Goal: Task Accomplishment & Management: Complete application form

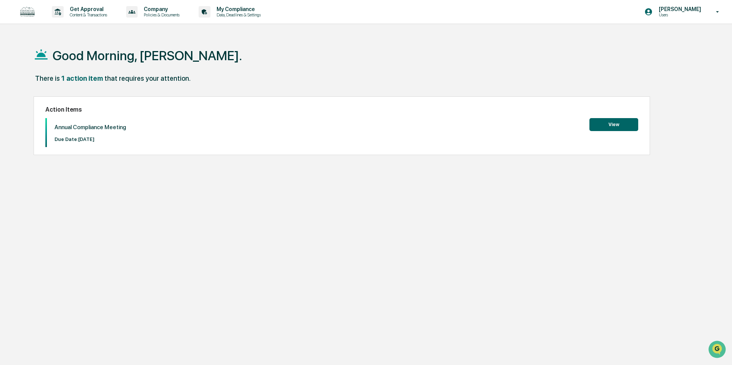
click at [613, 120] on button "View" at bounding box center [614, 124] width 49 height 13
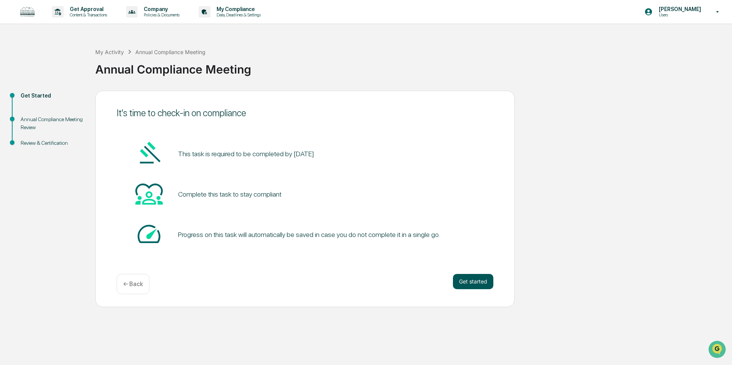
click at [470, 286] on button "Get started" at bounding box center [473, 281] width 40 height 15
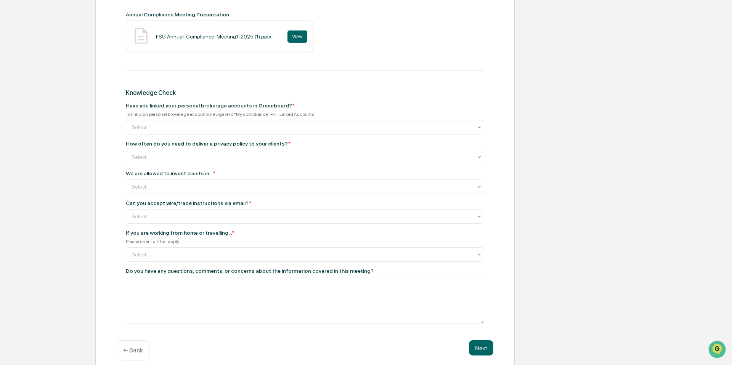
scroll to position [348, 0]
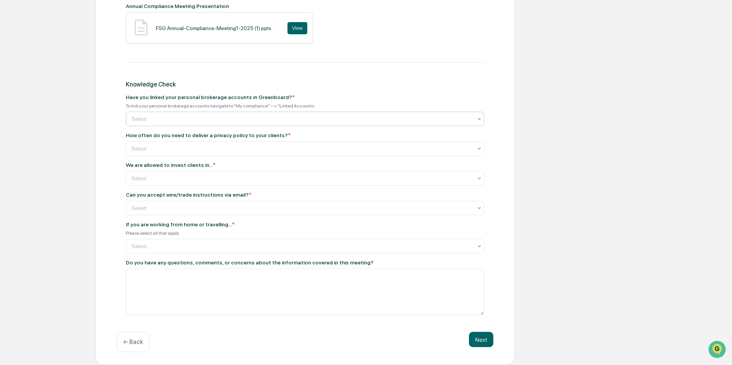
click at [207, 115] on div at bounding box center [302, 119] width 341 height 8
click at [200, 137] on div "Yes" at bounding box center [305, 134] width 358 height 15
click at [201, 148] on div at bounding box center [302, 149] width 341 height 8
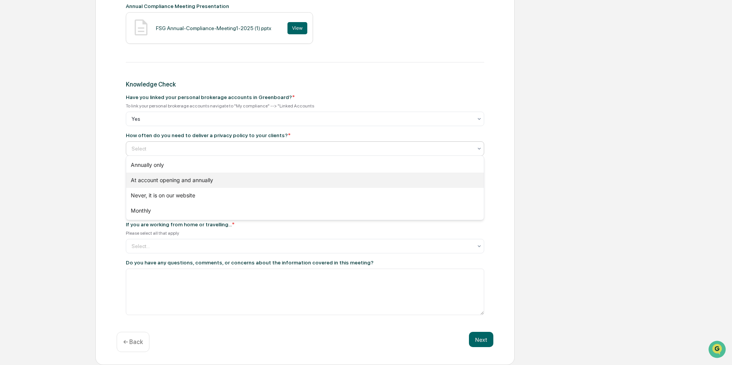
click at [163, 182] on div "At account opening and annually" at bounding box center [305, 180] width 358 height 15
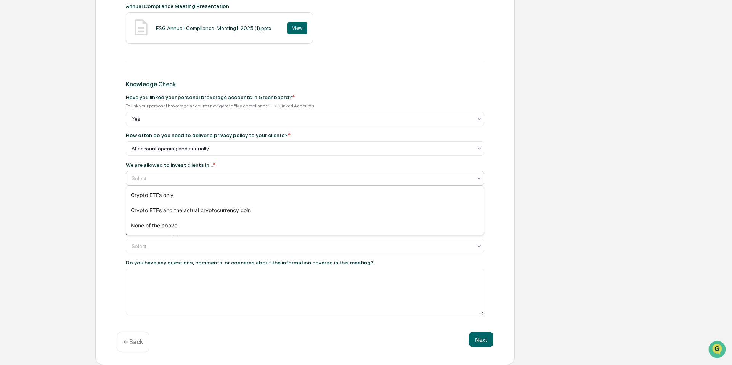
click at [163, 182] on div "Select" at bounding box center [302, 178] width 349 height 11
click at [161, 227] on div "None of the above" at bounding box center [305, 225] width 358 height 15
click at [159, 205] on div at bounding box center [302, 208] width 341 height 8
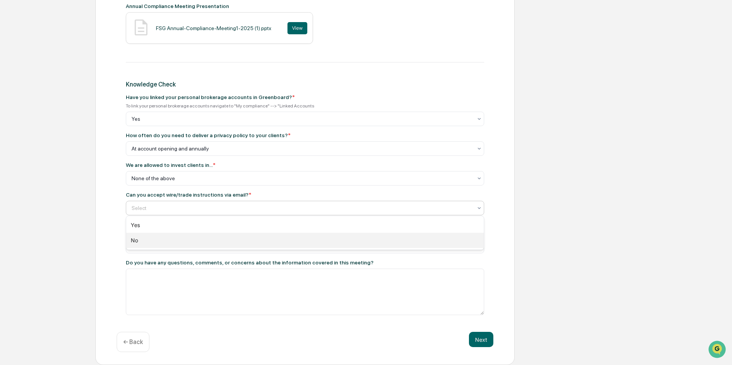
click at [155, 238] on div "No" at bounding box center [305, 240] width 358 height 15
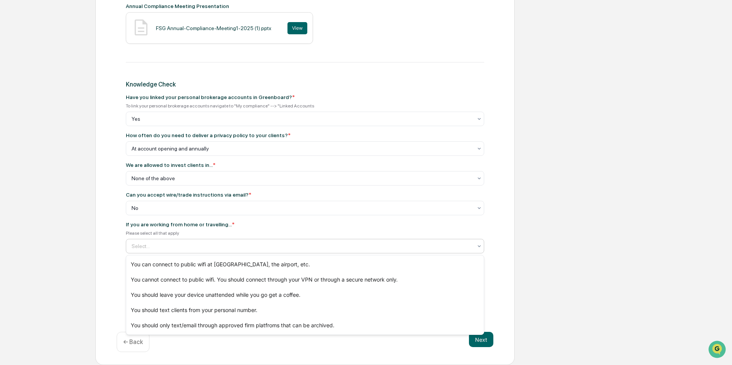
click at [170, 248] on div at bounding box center [302, 247] width 341 height 8
click at [175, 279] on div "You cannot connect to public wifi. You should connect through your VPN or throu…" at bounding box center [305, 279] width 358 height 15
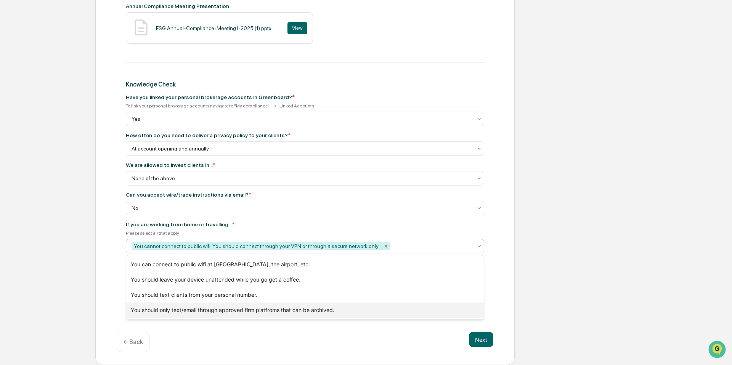
click at [187, 309] on div "You should only text/email through approved firm platfroms that can be archived." at bounding box center [305, 310] width 358 height 15
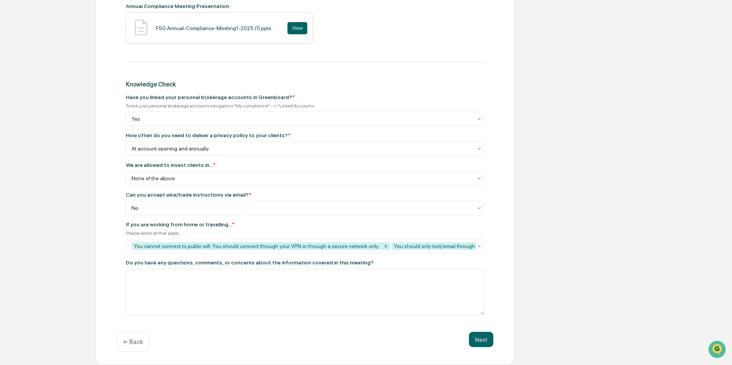
click at [255, 337] on div "Next ← Back" at bounding box center [305, 342] width 377 height 20
click at [479, 341] on button "Next" at bounding box center [481, 339] width 24 height 15
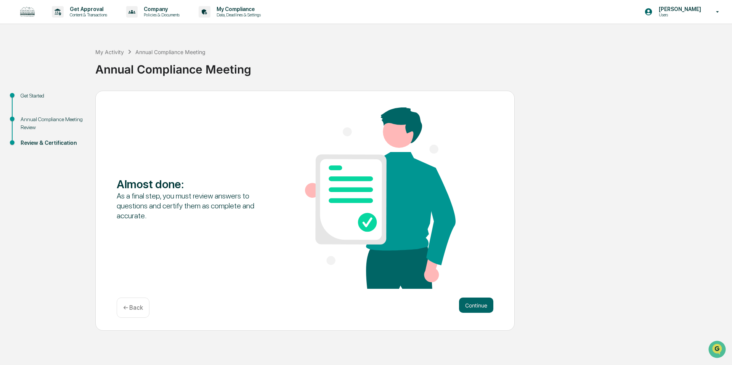
scroll to position [0, 0]
click at [474, 304] on button "Continue" at bounding box center [476, 305] width 34 height 15
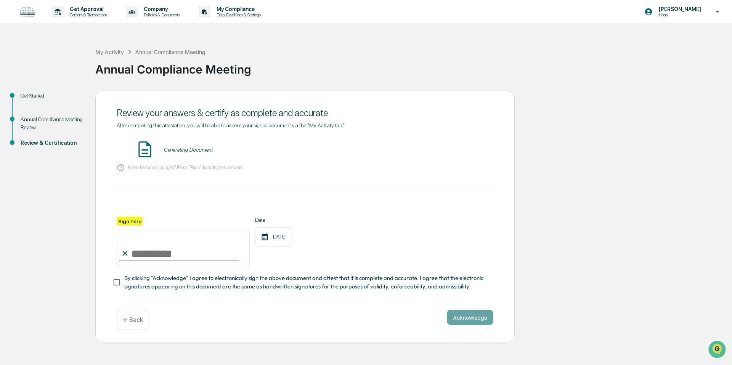
click at [151, 251] on input "Sign here" at bounding box center [183, 248] width 133 height 37
type input "**********"
click at [479, 321] on button "Acknowledge" at bounding box center [470, 317] width 47 height 15
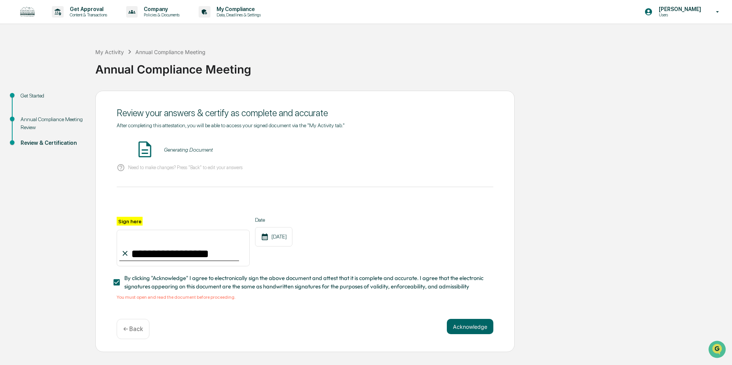
drag, startPoint x: 132, startPoint y: 152, endPoint x: 140, endPoint y: 153, distance: 8.8
click at [132, 153] on div "Generating Document" at bounding box center [305, 150] width 377 height 20
click at [145, 152] on img at bounding box center [144, 149] width 19 height 19
click at [175, 156] on div "Generating Document" at bounding box center [305, 150] width 377 height 20
click at [205, 152] on div "Generating Document" at bounding box center [188, 150] width 49 height 6
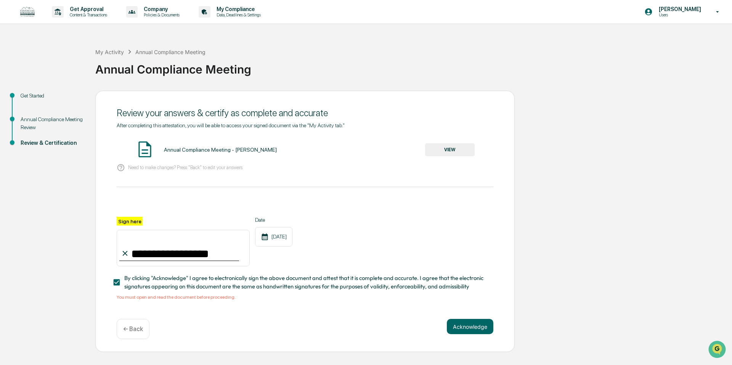
click at [443, 150] on button "VIEW" at bounding box center [450, 149] width 50 height 13
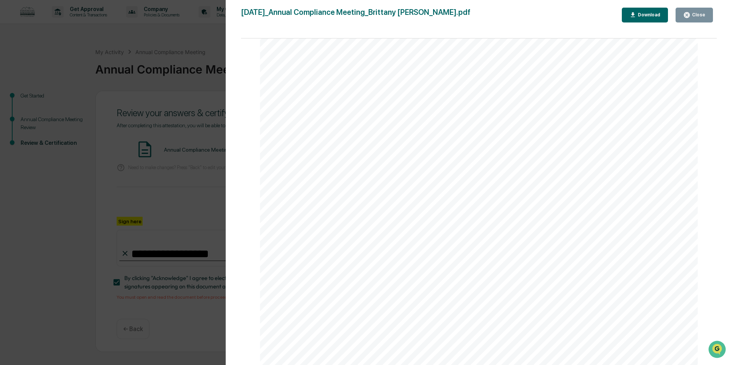
scroll to position [954, 0]
click at [696, 12] on div "Close" at bounding box center [698, 14] width 15 height 5
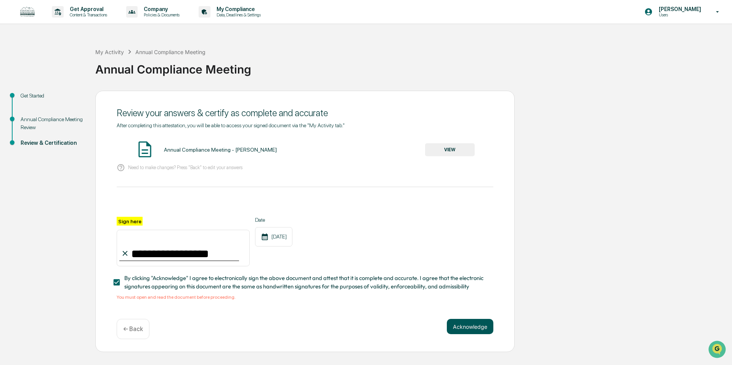
drag, startPoint x: 461, startPoint y: 317, endPoint x: 460, endPoint y: 322, distance: 5.5
click at [460, 319] on div "**********" at bounding box center [304, 222] width 419 height 262
click at [459, 325] on button "Acknowledge" at bounding box center [470, 326] width 47 height 15
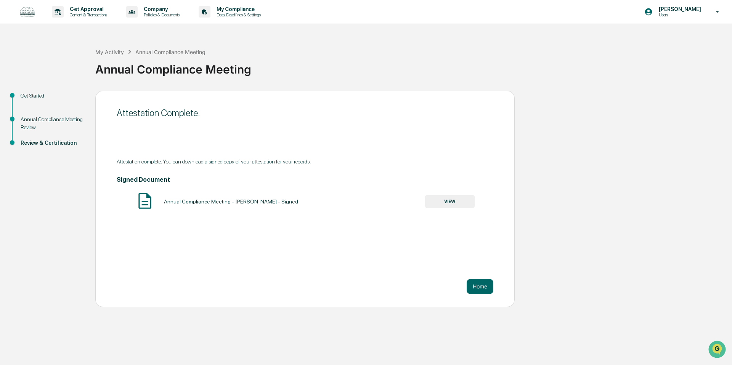
click at [462, 196] on button "VIEW" at bounding box center [450, 201] width 50 height 13
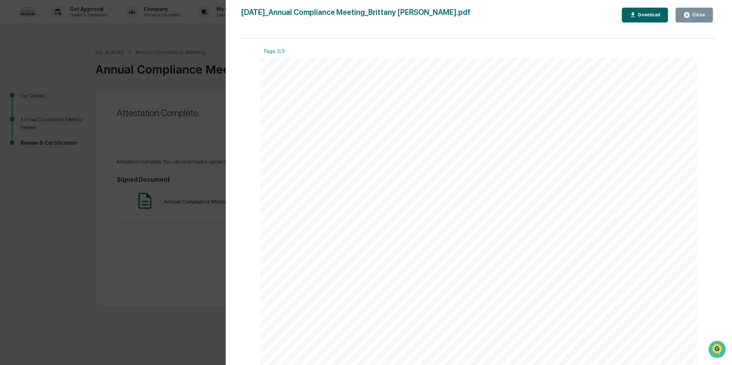
scroll to position [1546, 0]
click at [691, 10] on button "Close" at bounding box center [694, 15] width 37 height 15
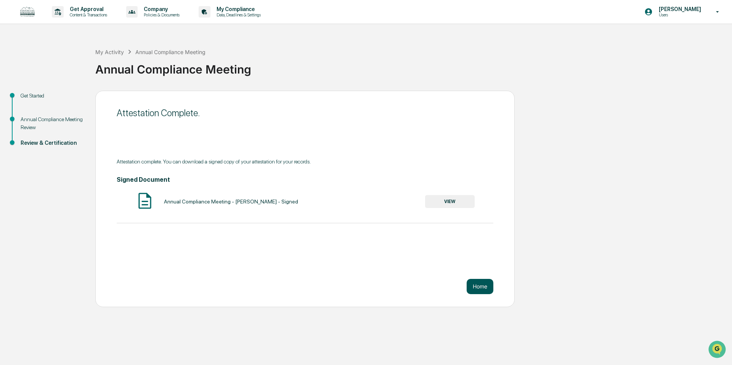
click at [475, 288] on button "Home" at bounding box center [480, 286] width 27 height 15
